Goal: Navigation & Orientation: Understand site structure

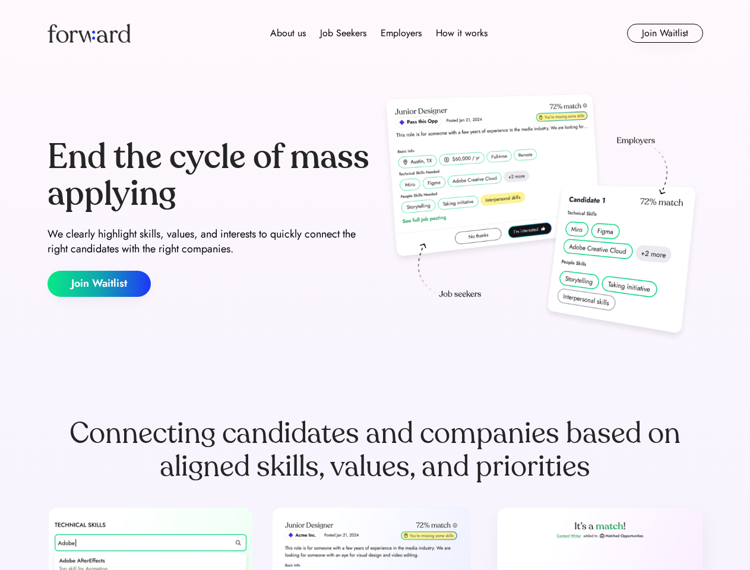
click at [375, 285] on div "End the cycle of mass applying We clearly highlight skills, values, and interes…" at bounding box center [376, 217] width 656 height 255
click at [375, 33] on div "About us Job Seekers Employers How it works" at bounding box center [379, 33] width 468 height 14
click at [89, 33] on img at bounding box center [89, 33] width 83 height 19
click at [379, 33] on div "About us Job Seekers Employers How it works" at bounding box center [379, 33] width 468 height 14
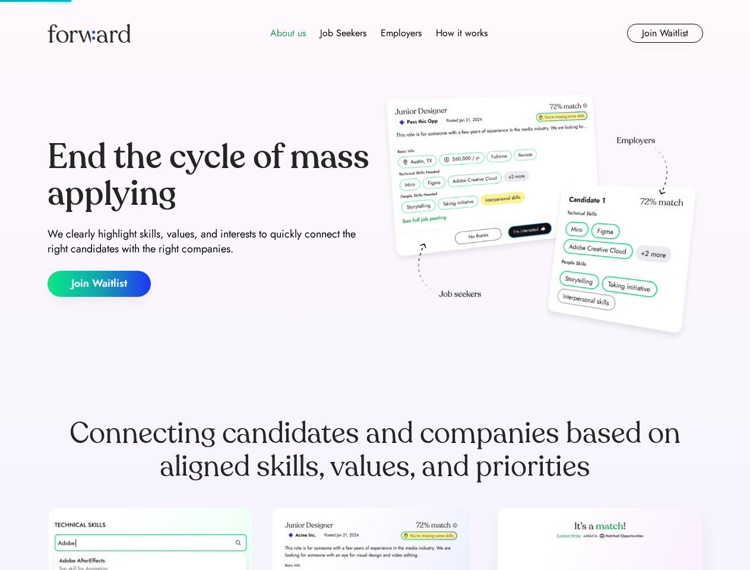
click at [288, 33] on div "About us" at bounding box center [288, 33] width 36 height 14
click at [343, 33] on div "Job Seekers" at bounding box center [343, 33] width 46 height 14
click at [401, 33] on div "Employers" at bounding box center [401, 33] width 41 height 14
click at [461, 33] on div "How it works" at bounding box center [462, 33] width 52 height 14
click at [665, 33] on button "Join Waitlist" at bounding box center [665, 33] width 76 height 19
